Goal: Obtain resource: Obtain resource

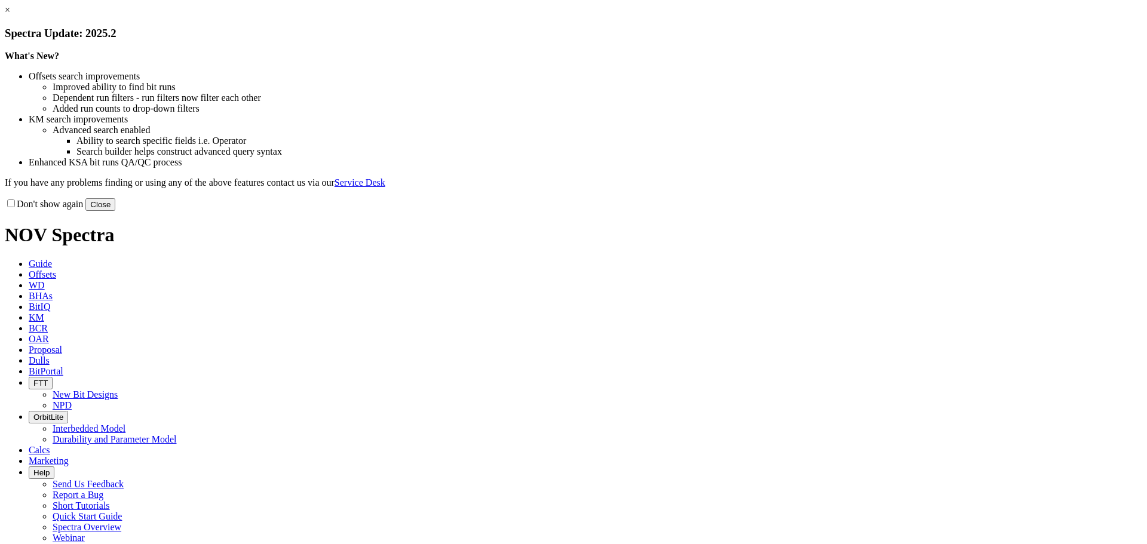
click at [10, 15] on link "×" at bounding box center [7, 10] width 5 height 10
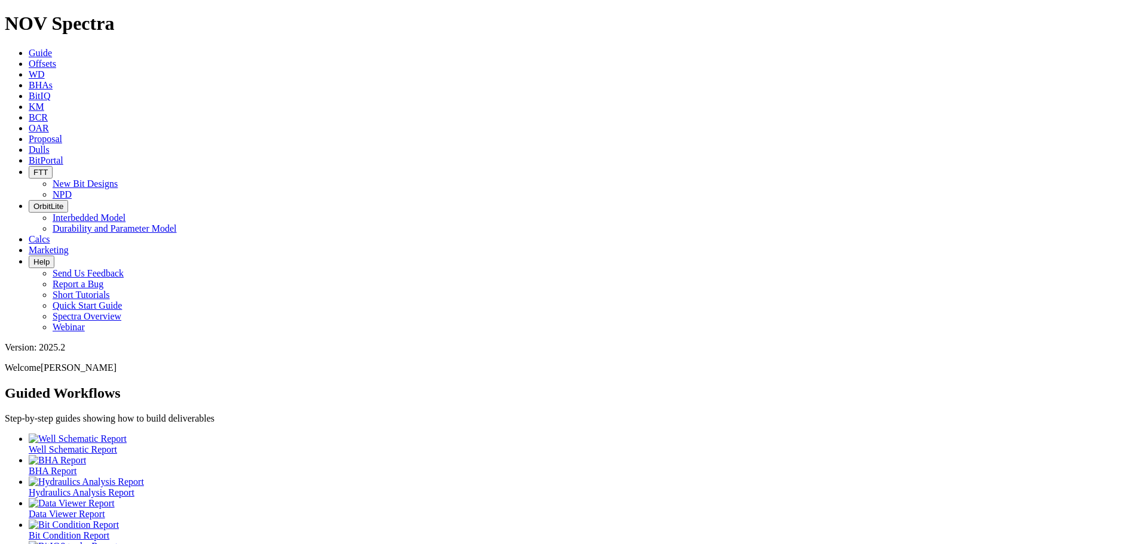
click at [56, 59] on span "Offsets" at bounding box center [42, 64] width 27 height 10
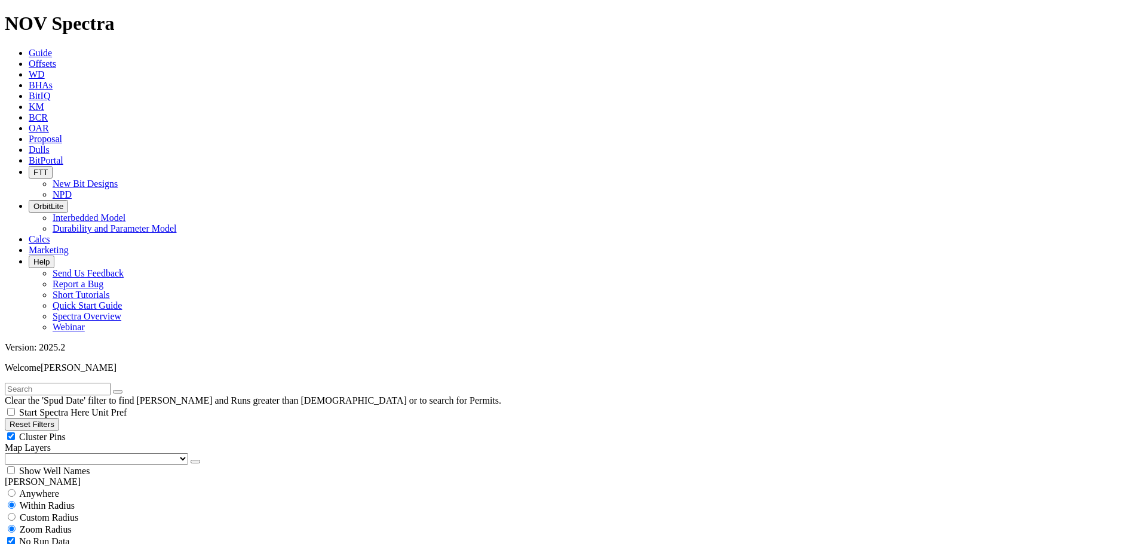
click at [59, 418] on button "Reset Filters" at bounding box center [32, 424] width 54 height 13
click at [23, 418] on button "Reset Filters" at bounding box center [32, 424] width 54 height 13
select select "8.75"
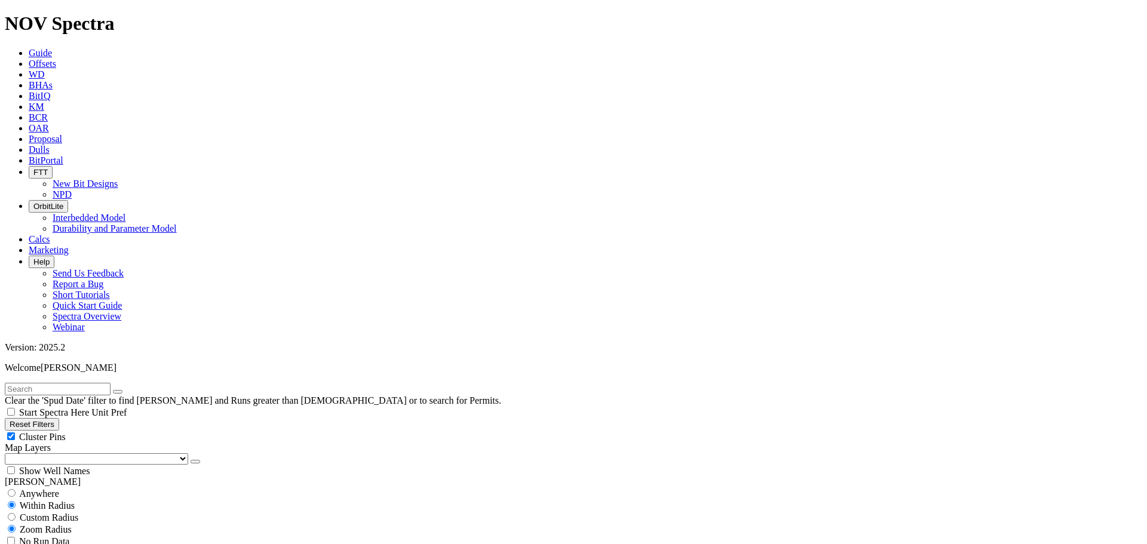
checkbox input "false"
select select "? number:8.75 ?"
